Goal: Task Accomplishment & Management: Manage account settings

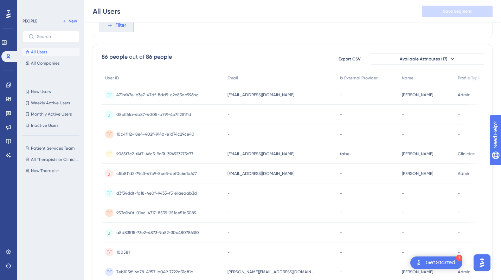
click at [108, 30] on button "Filter" at bounding box center [116, 25] width 35 height 14
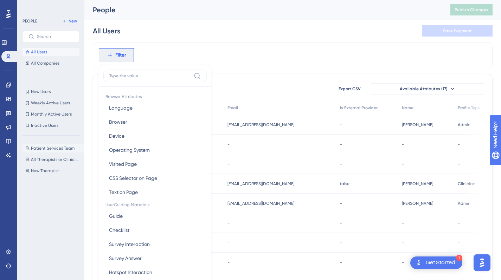
click at [44, 148] on span "Patient Services Team" at bounding box center [53, 149] width 44 height 6
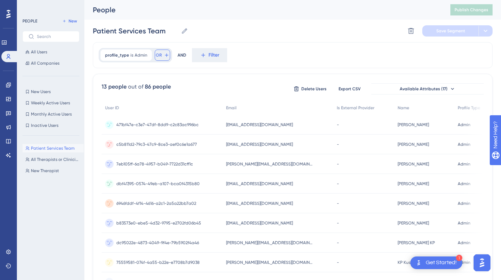
click at [157, 57] on span "OR" at bounding box center [159, 55] width 6 height 6
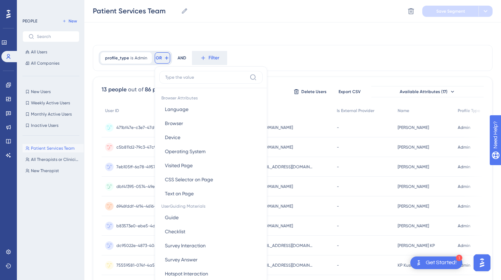
scroll to position [32, 0]
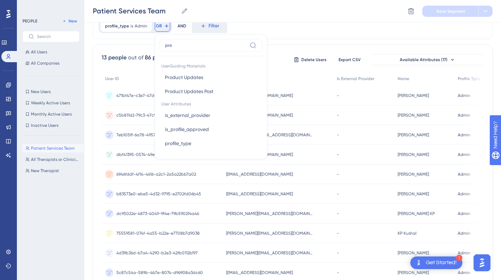
type input "prof"
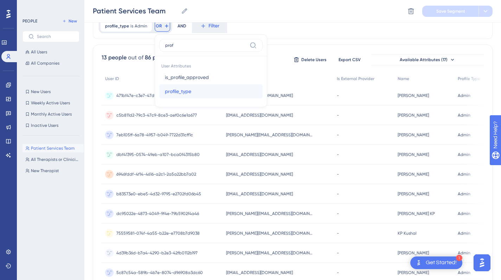
click at [174, 91] on span "profile_type" at bounding box center [178, 91] width 26 height 8
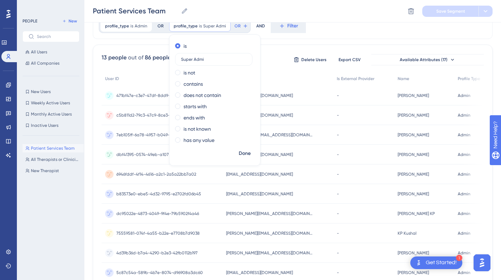
type input "Super Admin"
click at [247, 154] on span "Done" at bounding box center [245, 153] width 12 height 8
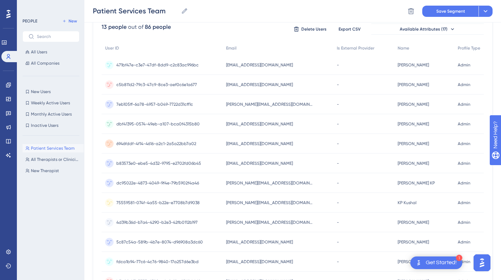
scroll to position [0, 0]
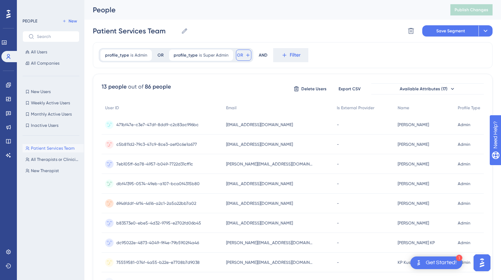
click at [239, 57] on span "OR" at bounding box center [240, 55] width 6 height 6
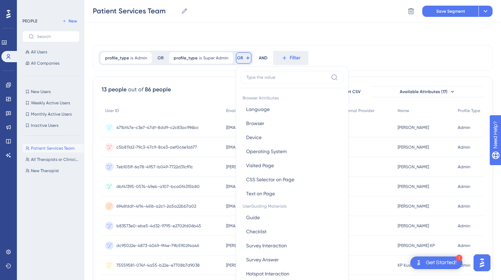
scroll to position [32, 0]
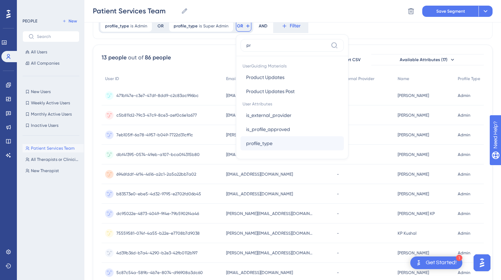
type input "pr"
click at [260, 140] on span "profile_type" at bounding box center [259, 143] width 26 height 8
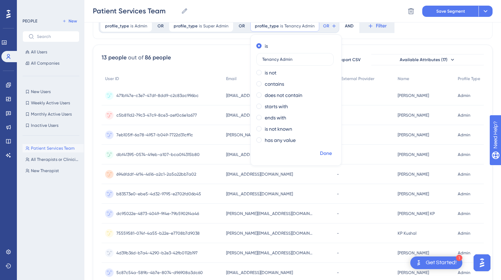
type input "Tenancy Admin"
click at [323, 152] on span "Done" at bounding box center [326, 153] width 12 height 8
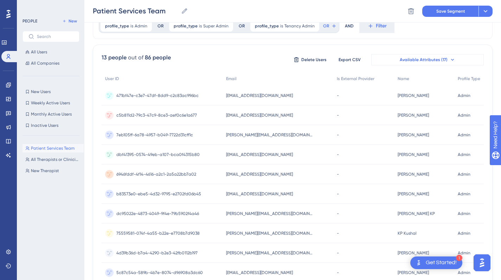
click at [438, 61] on span "Available Attributes (17)" at bounding box center [424, 60] width 48 height 6
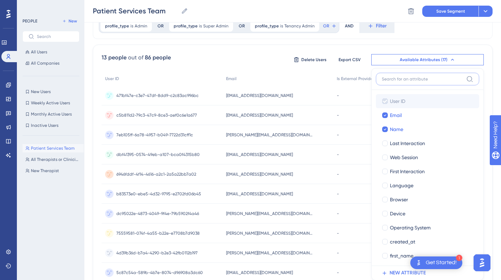
scroll to position [66, 0]
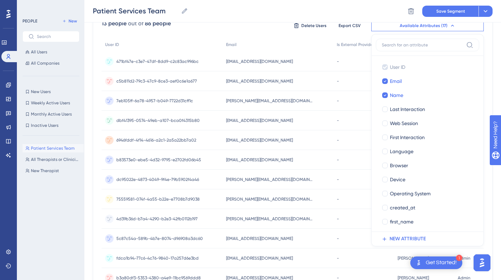
click at [490, 61] on div "13 people out of 86 people Delete Users Export CSV Available Attributes (17) Us…" at bounding box center [293, 168] width 400 height 314
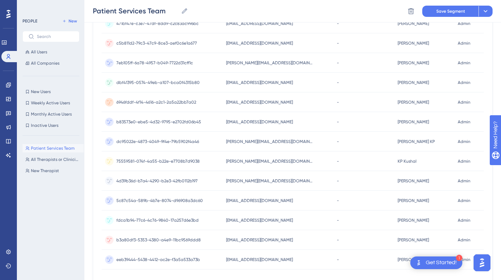
scroll to position [0, 0]
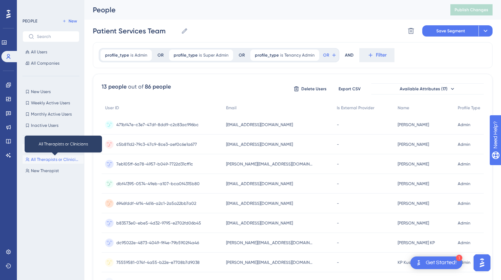
click at [58, 160] on span "All Therapists or Clinicians" at bounding box center [56, 160] width 50 height 6
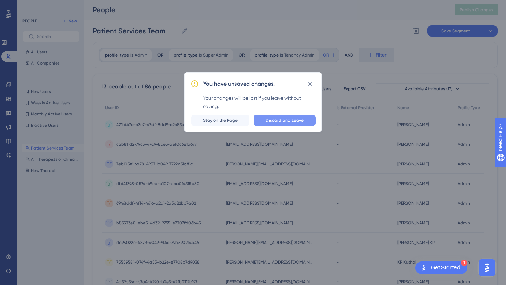
click at [280, 124] on button "Discard and Leave" at bounding box center [285, 120] width 62 height 11
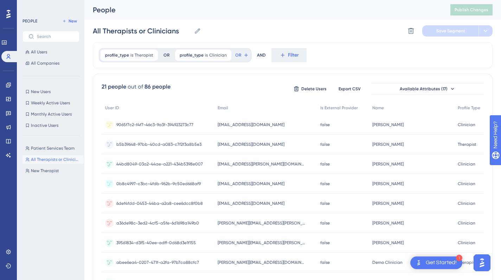
click at [45, 153] on div "Patient Services Team Patient Services Team All Therapists or Clinicians All Th…" at bounding box center [52, 204] width 61 height 126
click at [45, 152] on button "Patient Services Team Patient Services Team" at bounding box center [52, 148] width 61 height 8
type input "Patient Services Team"
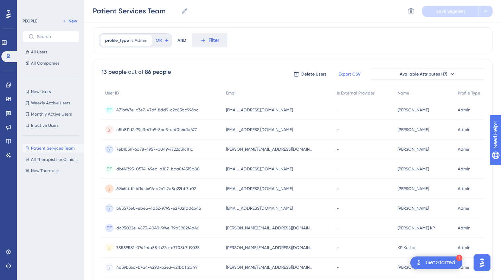
scroll to position [0, 5]
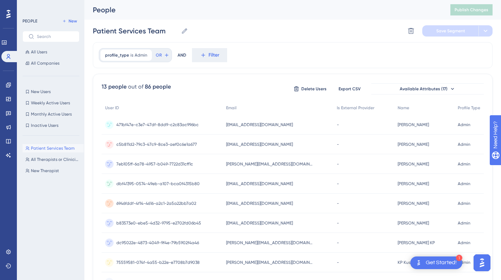
click at [413, 98] on div "13 people out of 86 people Delete Users Export CSV Available Attributes (17) Us…" at bounding box center [293, 231] width 400 height 314
click at [62, 153] on div "Patient Services Team Patient Services Team All Therapists or Clinicians All Th…" at bounding box center [52, 204] width 61 height 126
click at [6, 84] on link at bounding box center [9, 84] width 6 height 11
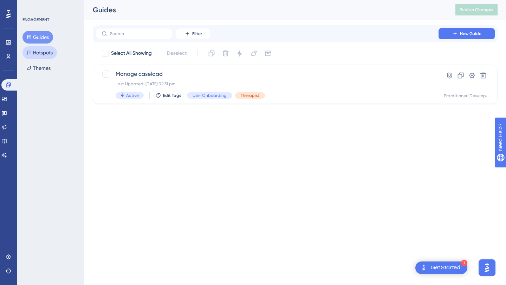
click at [48, 57] on button "Hotspots" at bounding box center [39, 52] width 34 height 13
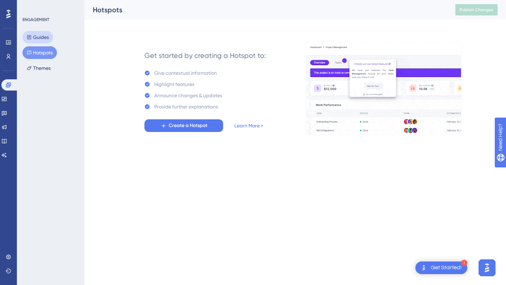
click at [28, 39] on icon at bounding box center [29, 37] width 5 height 5
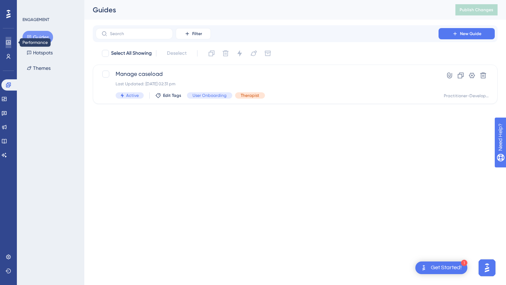
click at [11, 42] on icon at bounding box center [9, 43] width 6 height 6
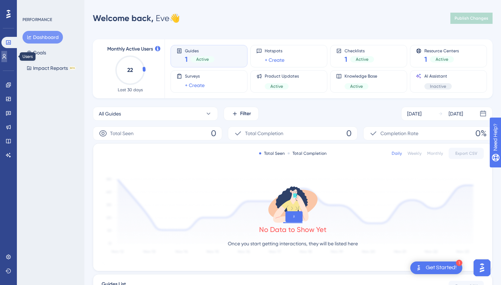
click at [7, 54] on icon at bounding box center [4, 57] width 6 height 6
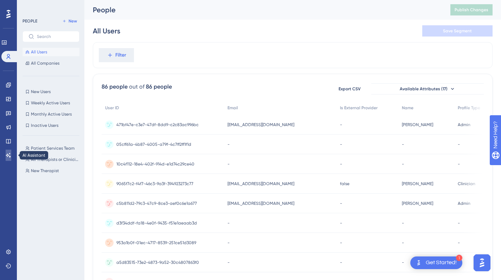
click at [6, 158] on link at bounding box center [9, 155] width 6 height 11
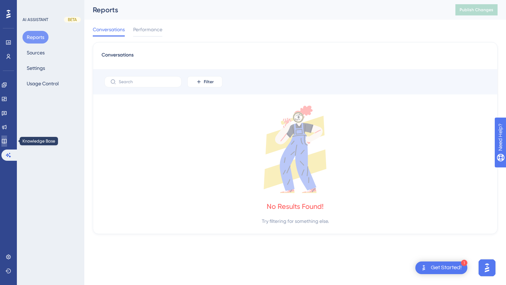
click at [7, 145] on link at bounding box center [4, 141] width 6 height 11
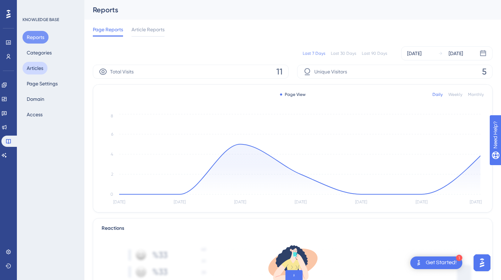
click at [37, 72] on button "Articles" at bounding box center [34, 68] width 25 height 13
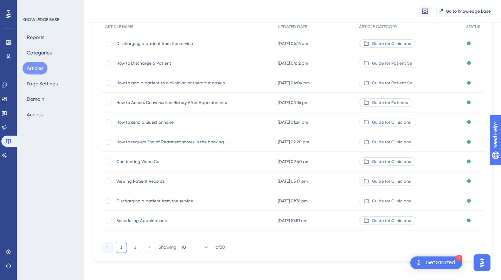
scroll to position [78, 0]
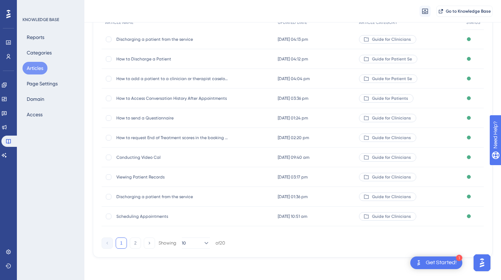
click at [299, 199] on span "[DATE] 01:36 pm" at bounding box center [293, 197] width 30 height 6
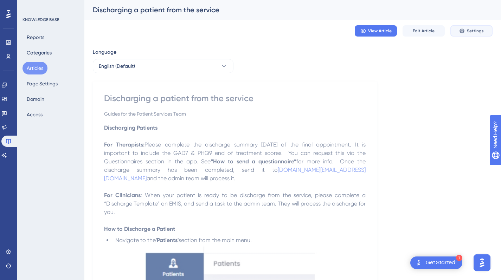
click at [470, 30] on span "Settings" at bounding box center [475, 31] width 17 height 6
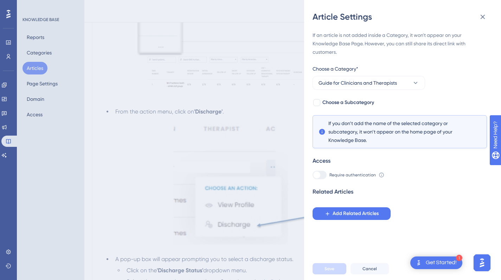
scroll to position [397, 0]
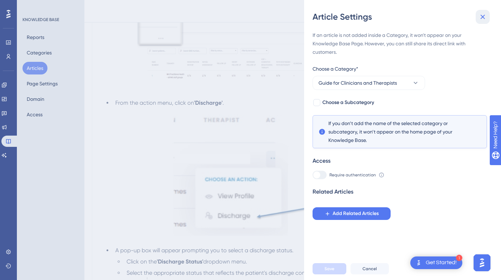
click at [488, 20] on button at bounding box center [483, 17] width 14 height 14
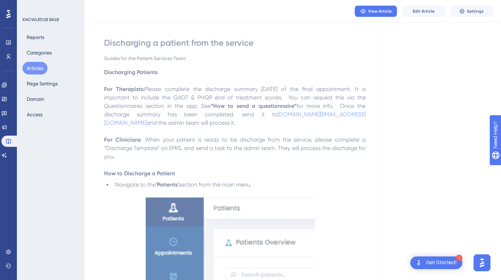
scroll to position [0, 0]
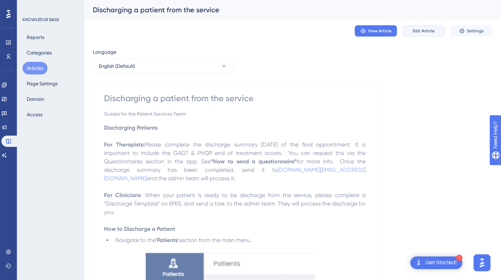
click at [420, 31] on span "Edit Article" at bounding box center [424, 31] width 22 height 6
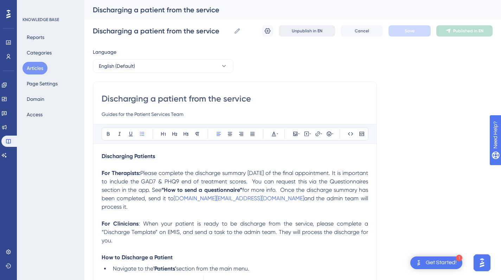
click at [304, 27] on button "Unpublish in EN" at bounding box center [307, 30] width 56 height 11
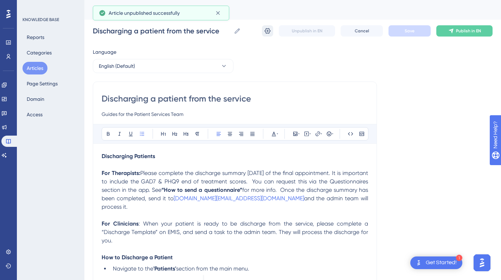
click at [271, 33] on icon at bounding box center [267, 30] width 7 height 7
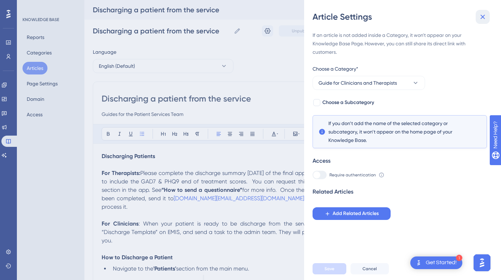
click at [481, 22] on button at bounding box center [483, 17] width 14 height 14
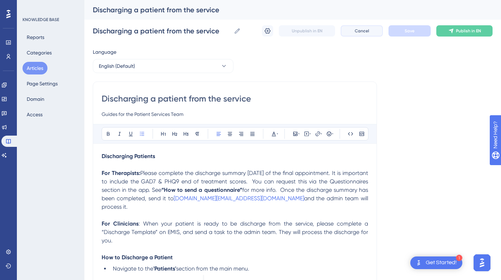
click at [358, 33] on span "Cancel" at bounding box center [362, 31] width 14 height 6
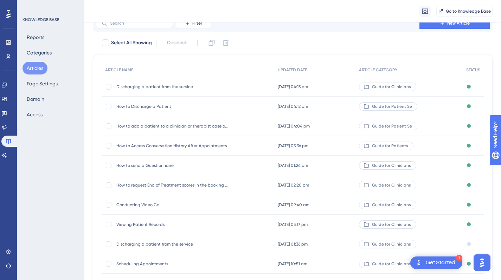
scroll to position [78, 0]
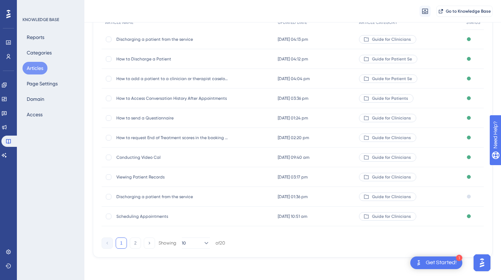
drag, startPoint x: 140, startPoint y: 239, endPoint x: 408, endPoint y: 58, distance: 323.9
click at [408, 58] on div "ARTICLE NAME UPDATED DATE ARTICLE CATEGORY STATUS Discharging a patient from th…" at bounding box center [293, 132] width 400 height 251
click at [408, 58] on span "Guide for Patient Se" at bounding box center [392, 59] width 40 height 6
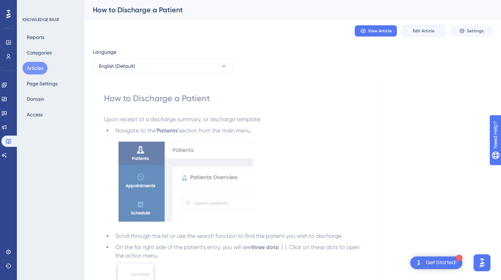
click at [421, 30] on span "Edit Article" at bounding box center [424, 31] width 22 height 6
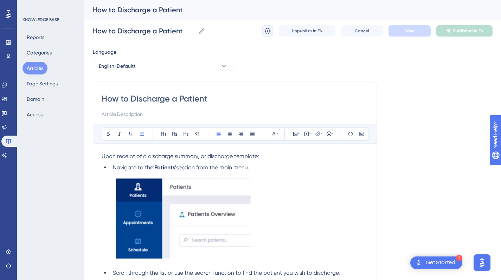
click at [266, 33] on icon at bounding box center [267, 30] width 7 height 7
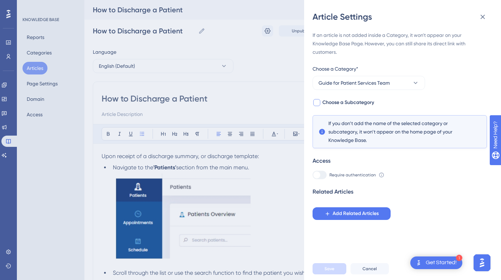
click at [333, 105] on span "Choose a Subcategory" at bounding box center [348, 102] width 52 height 8
checkbox input "true"
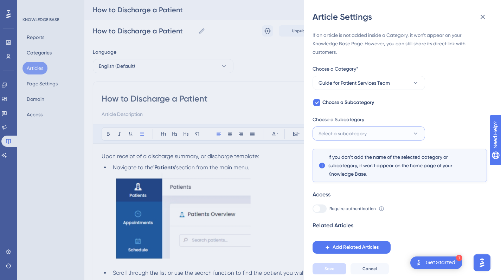
click at [336, 129] on span "Select a subcategory" at bounding box center [342, 133] width 48 height 8
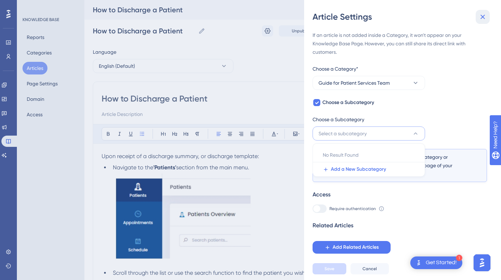
click at [481, 14] on icon at bounding box center [482, 17] width 8 height 8
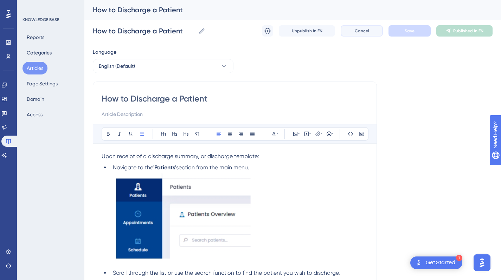
click at [373, 33] on button "Cancel" at bounding box center [362, 30] width 42 height 11
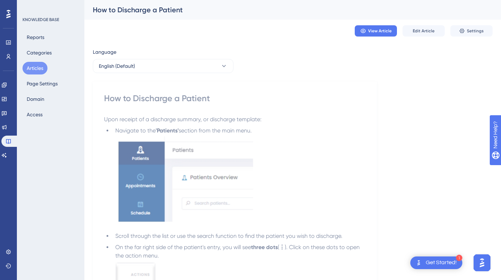
click at [482, 33] on span "Settings" at bounding box center [475, 31] width 17 height 6
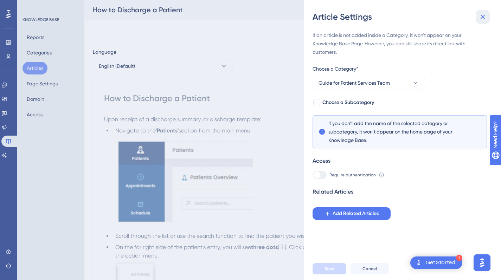
click at [482, 19] on icon at bounding box center [482, 17] width 8 height 8
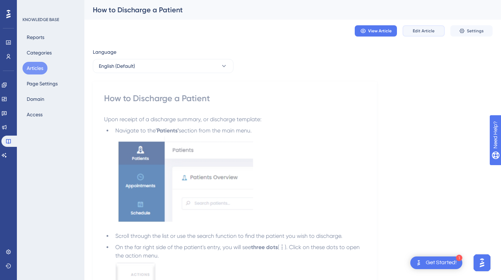
click at [419, 28] on button "Edit Article" at bounding box center [424, 30] width 42 height 11
